Goal: Register for event/course

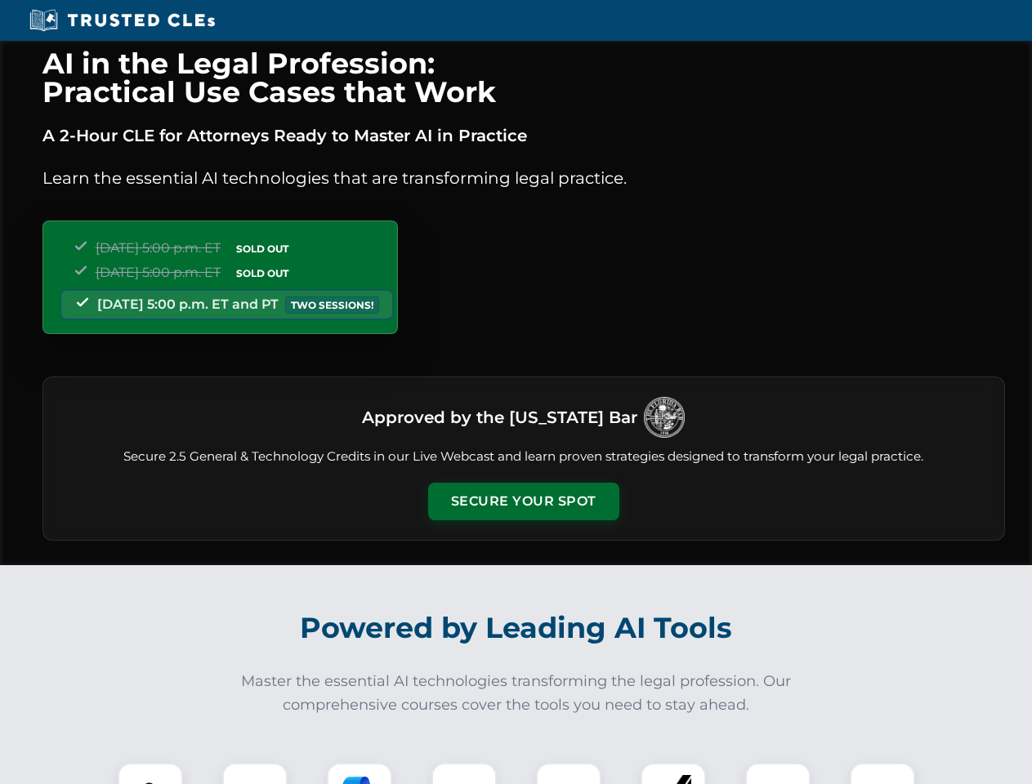
click at [523, 502] on button "Secure Your Spot" at bounding box center [523, 502] width 191 height 38
click at [150, 774] on img at bounding box center [150, 795] width 47 height 47
